Goal: Find contact information: Find contact information

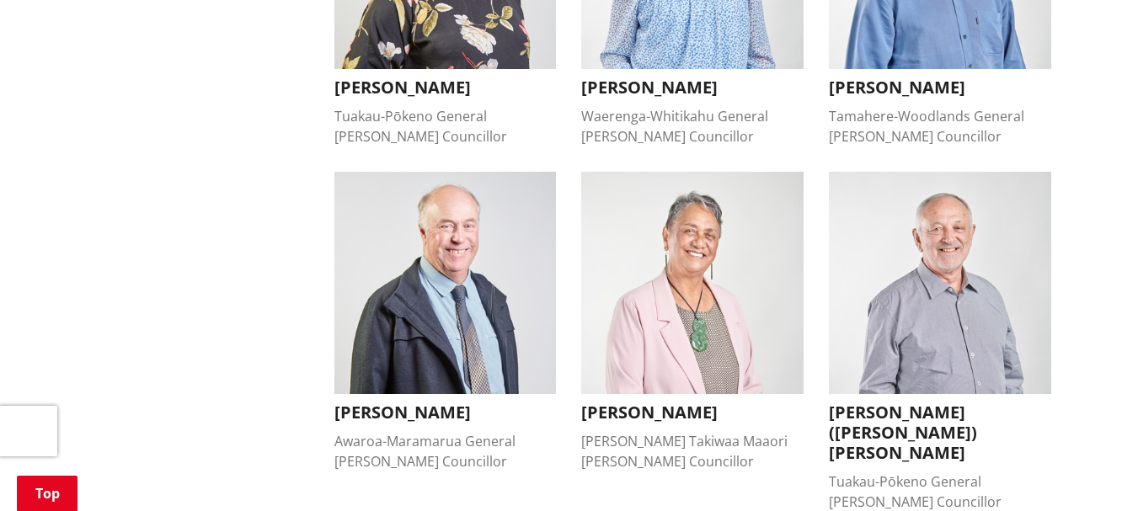
scroll to position [1294, 0]
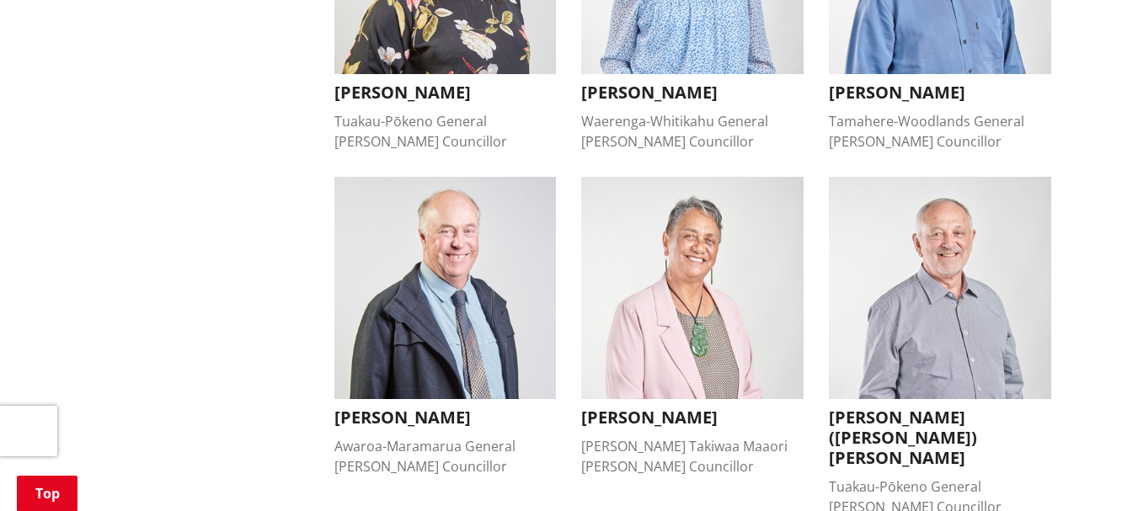
click at [416, 83] on h3 "Kandi Ngataki" at bounding box center [445, 93] width 222 height 20
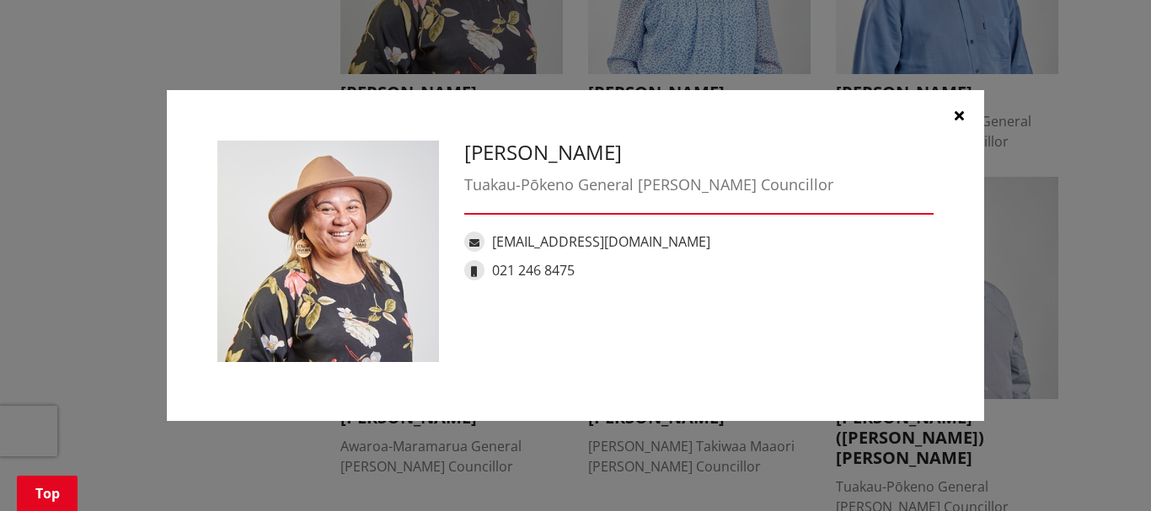
click at [955, 114] on icon "button" at bounding box center [959, 115] width 9 height 13
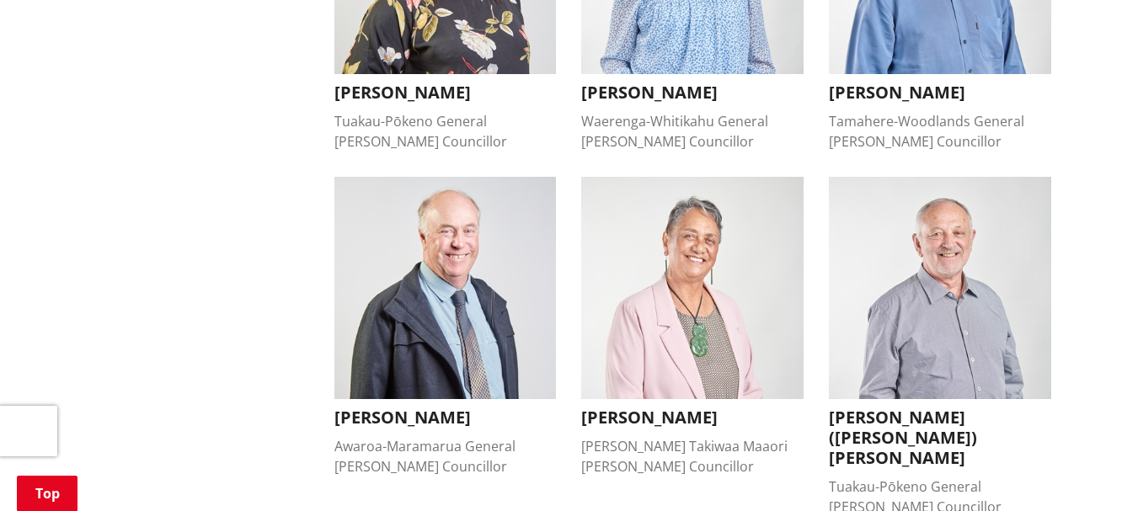
click at [923, 273] on img "button" at bounding box center [940, 288] width 222 height 222
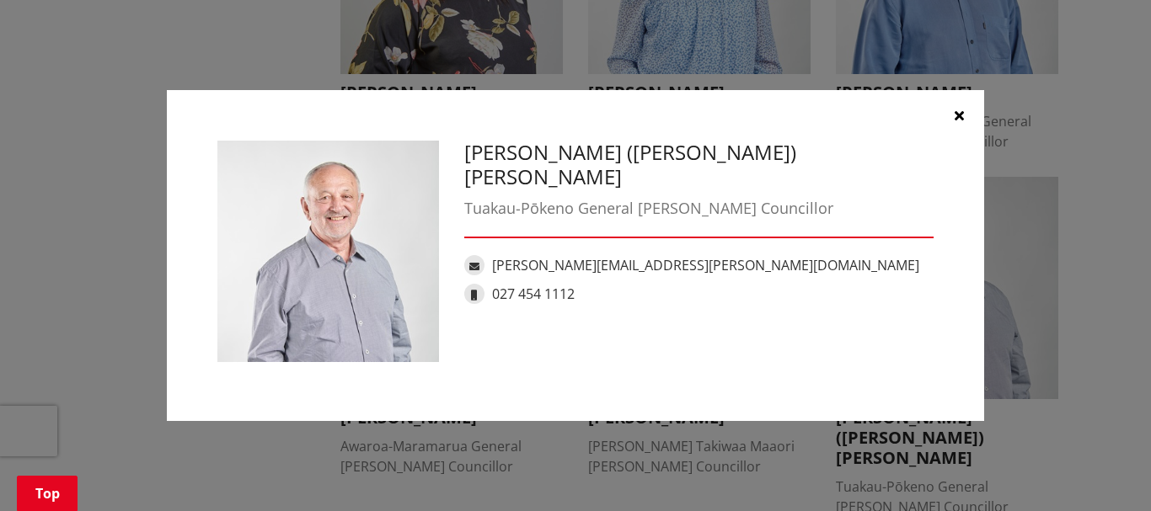
click at [960, 120] on icon "button" at bounding box center [959, 115] width 9 height 13
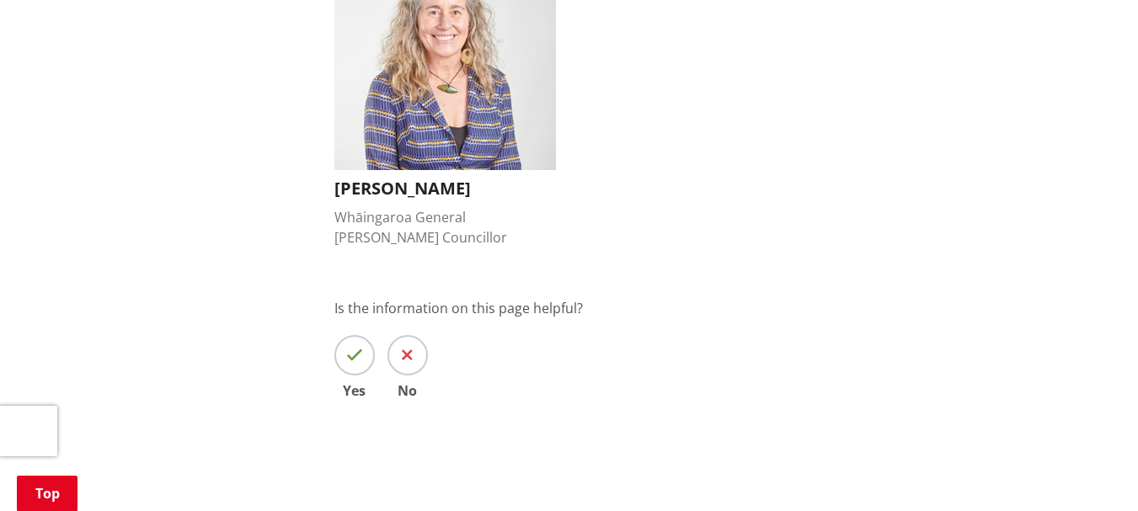
scroll to position [1923, 0]
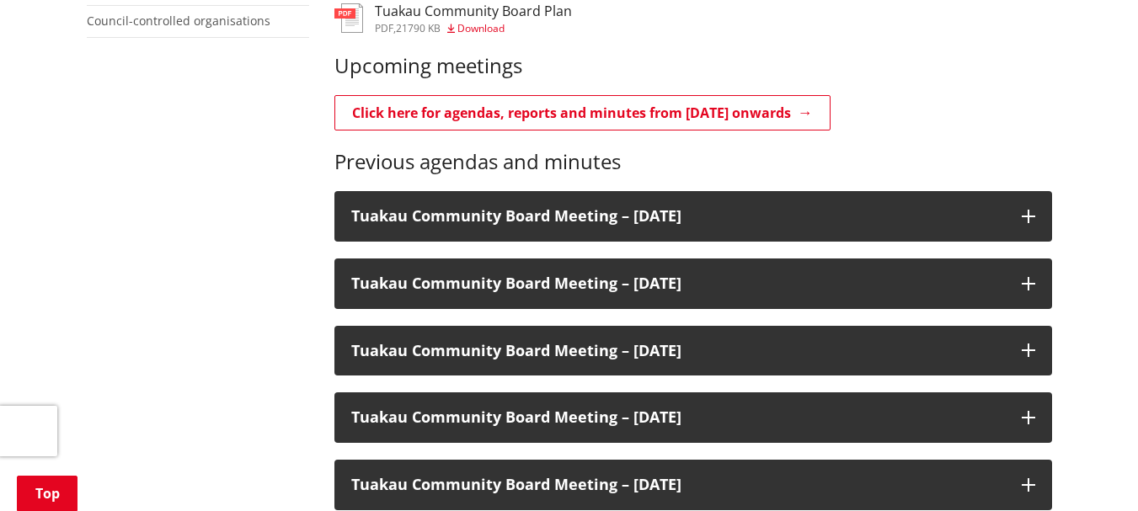
scroll to position [764, 0]
